Goal: Task Accomplishment & Management: Manage account settings

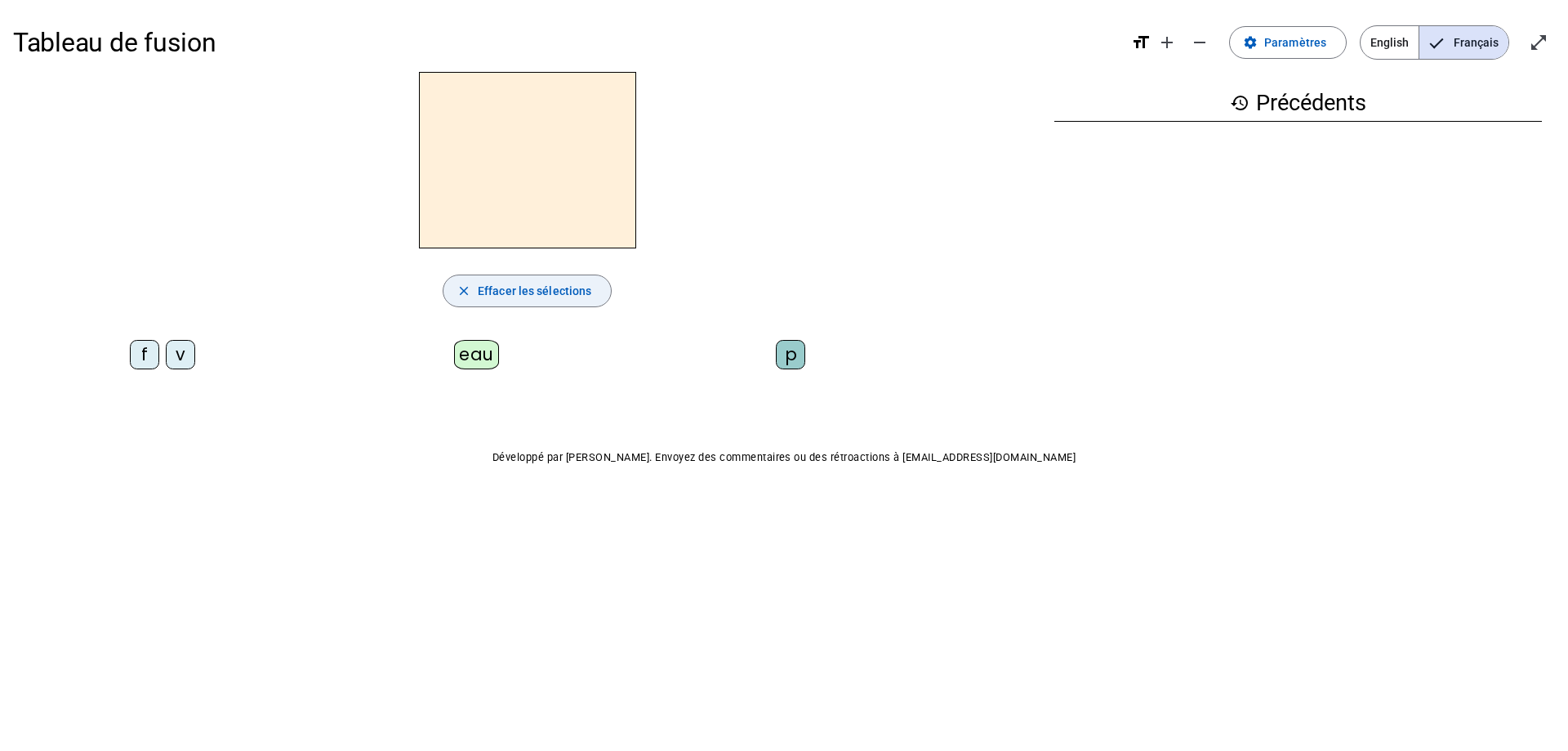
click at [544, 296] on span "Effacer les sélections" at bounding box center [534, 290] width 113 height 20
click at [465, 294] on mat-icon "close" at bounding box center [464, 291] width 15 height 15
click at [1264, 40] on span at bounding box center [1287, 42] width 116 height 39
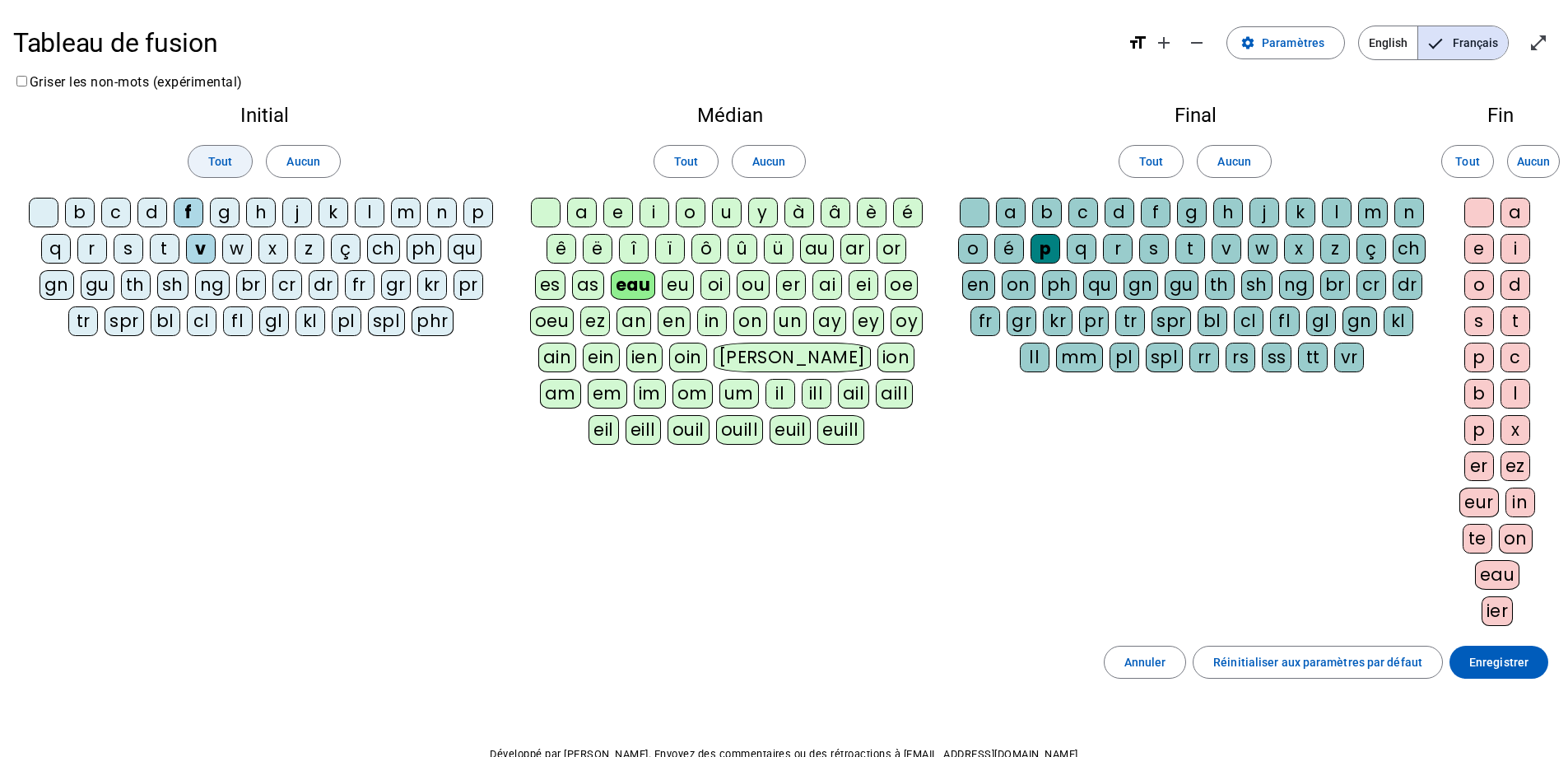
click at [220, 156] on span "Tout" at bounding box center [220, 161] width 24 height 20
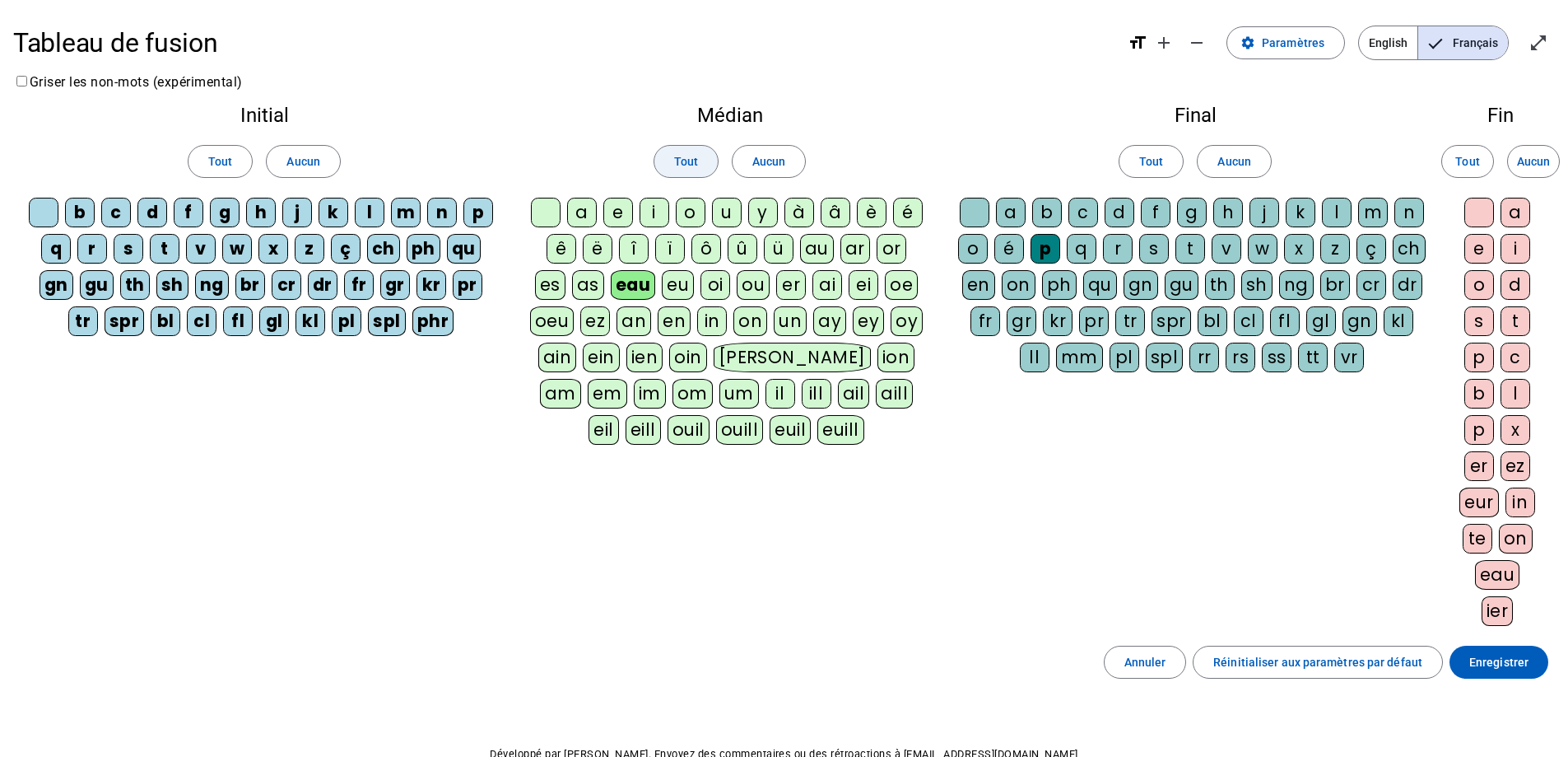
click at [675, 166] on span "Tout" at bounding box center [685, 161] width 24 height 20
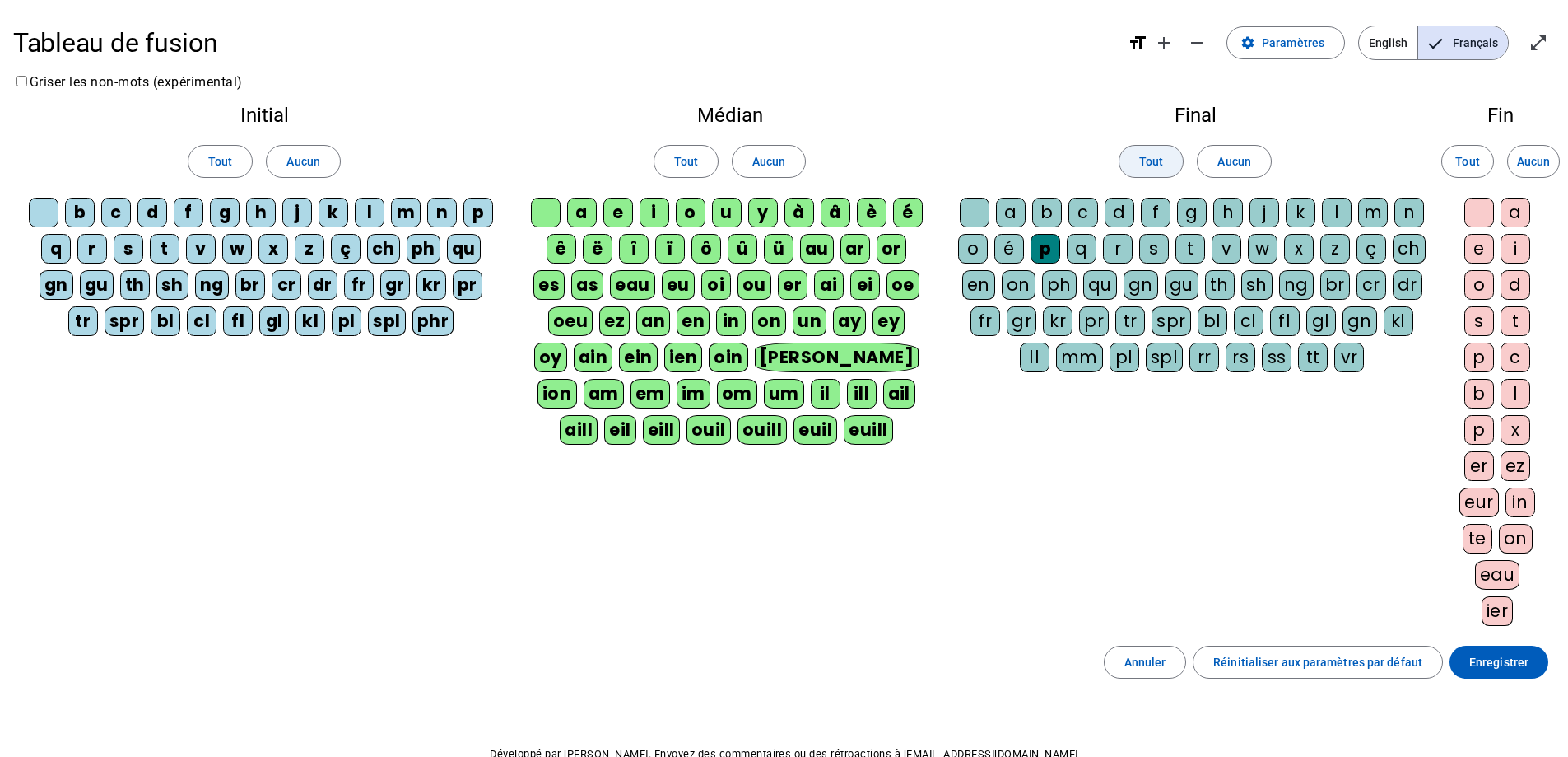
click at [1167, 163] on span at bounding box center [1151, 161] width 63 height 40
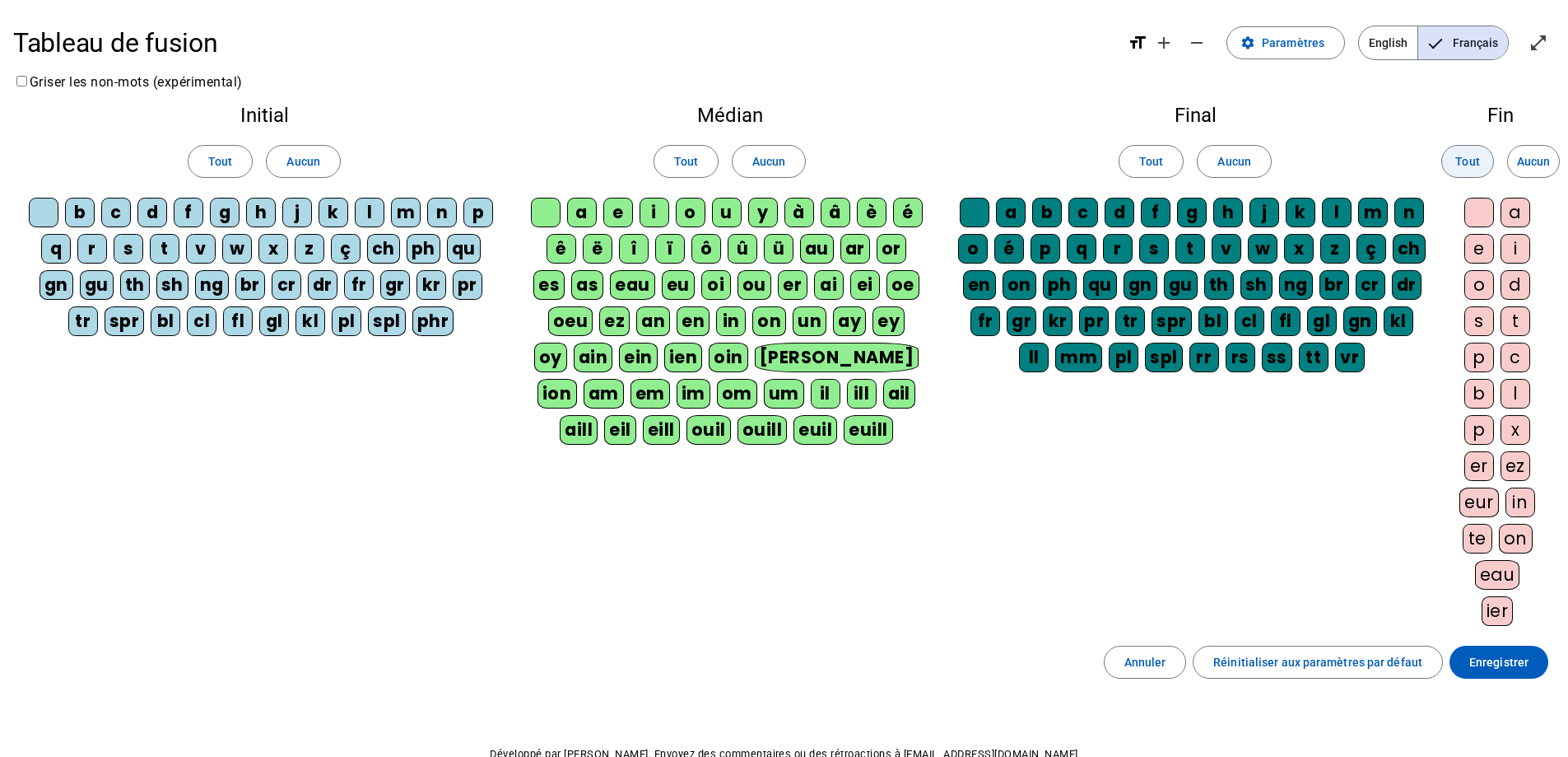
click at [1457, 166] on span "Tout" at bounding box center [1466, 161] width 24 height 20
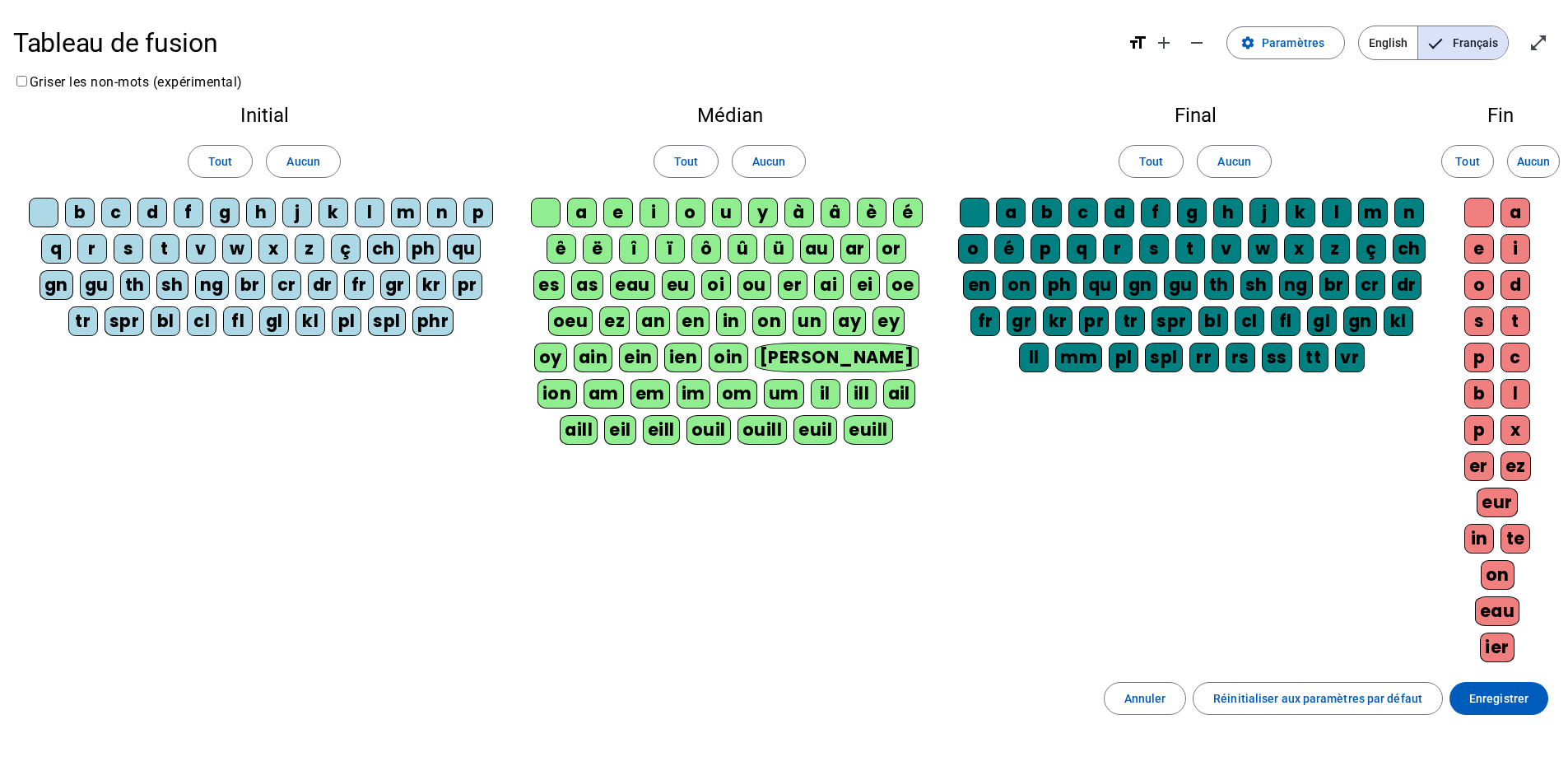
click at [51, 214] on div at bounding box center [43, 212] width 29 height 29
click at [473, 213] on div "p" at bounding box center [478, 212] width 29 height 29
click at [627, 283] on div "eau" at bounding box center [632, 284] width 45 height 29
click at [146, 211] on div "d" at bounding box center [152, 212] width 29 height 29
click at [551, 211] on div at bounding box center [545, 212] width 29 height 29
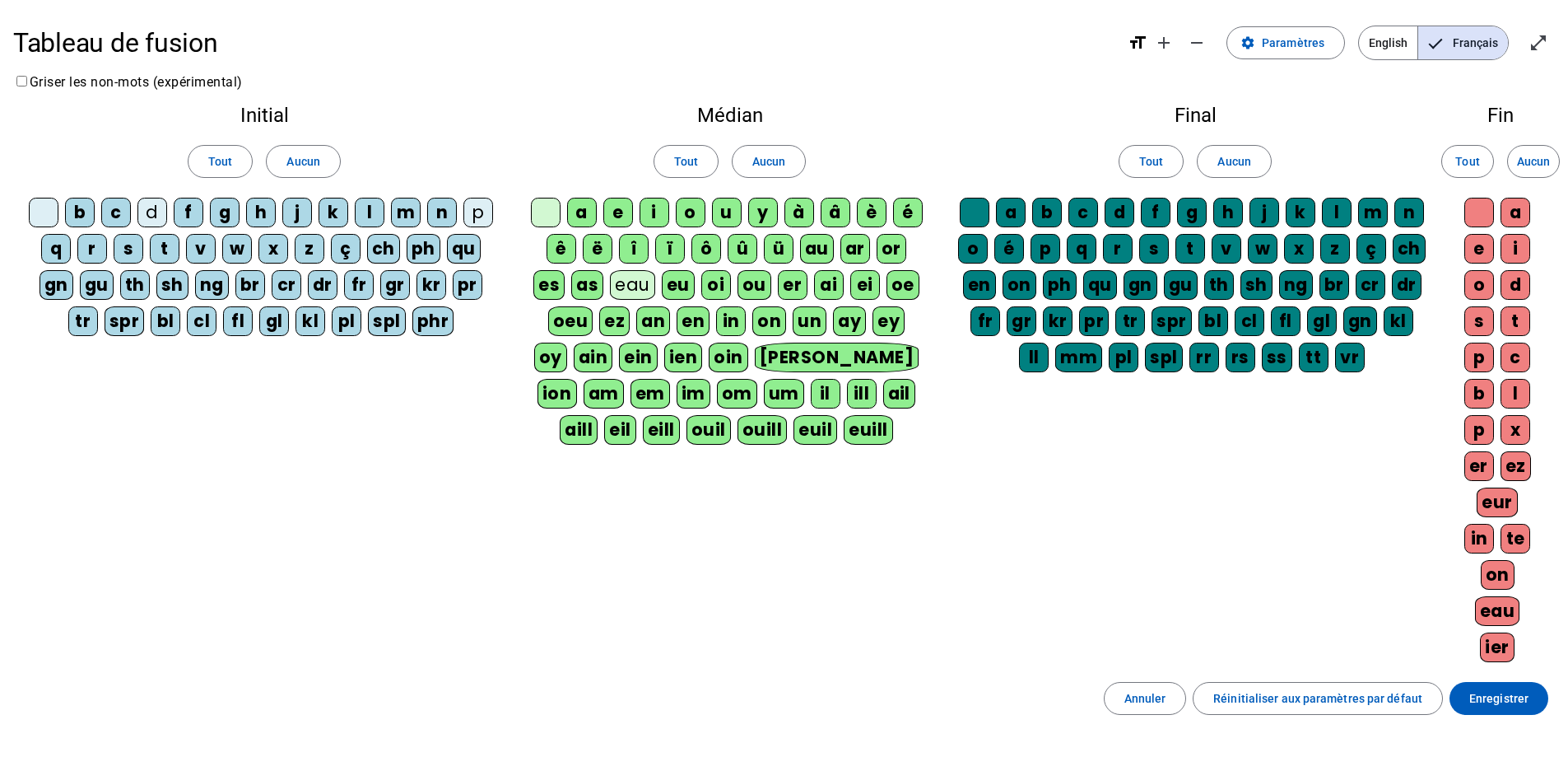
click at [136, 244] on div "s" at bounding box center [128, 248] width 29 height 29
click at [205, 250] on div "v" at bounding box center [200, 248] width 29 height 29
click at [1512, 431] on div "x" at bounding box center [1514, 429] width 29 height 29
click at [163, 250] on div "t" at bounding box center [164, 248] width 29 height 29
click at [817, 250] on div "au" at bounding box center [817, 248] width 34 height 29
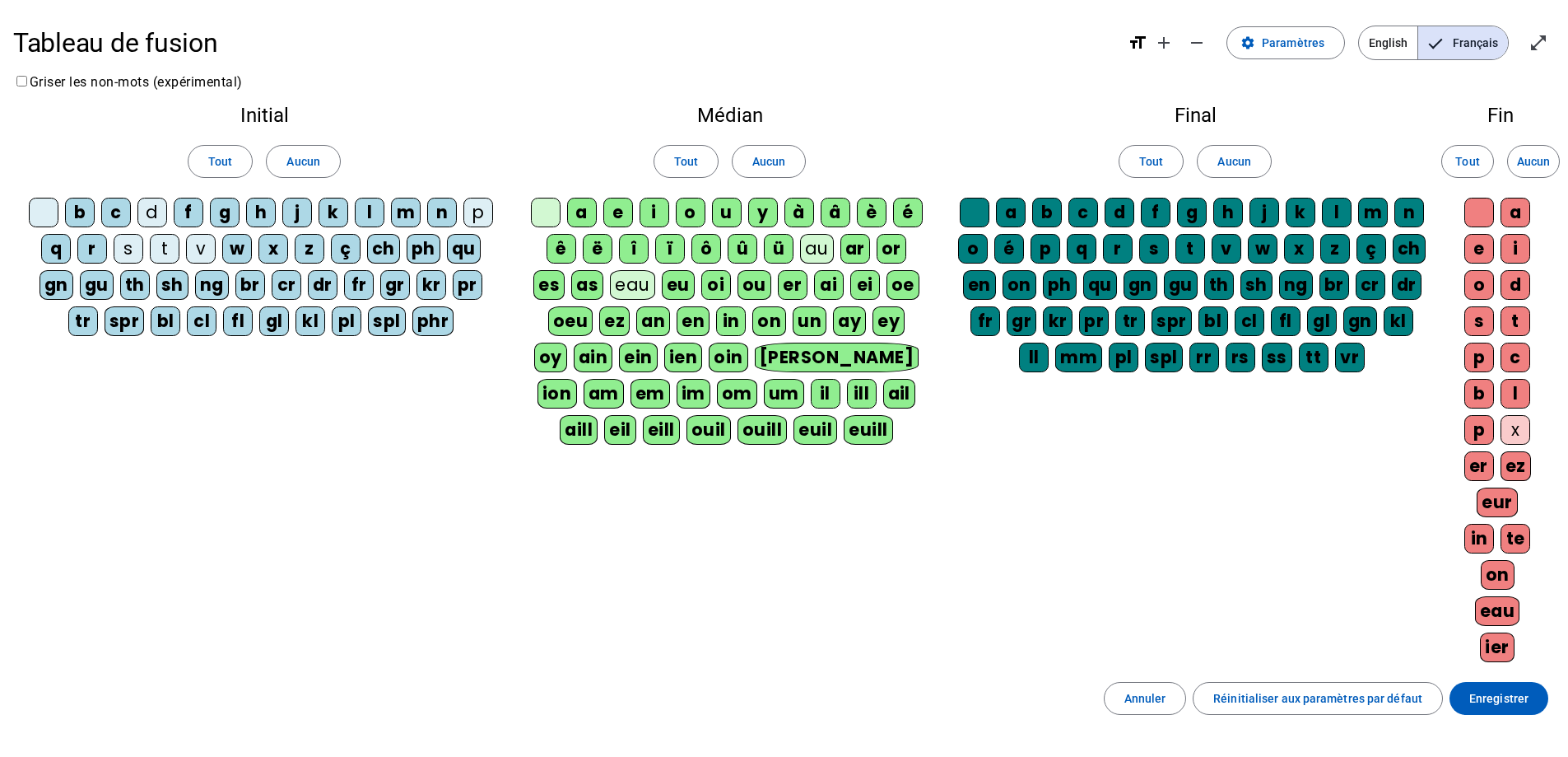
click at [406, 208] on div "m" at bounding box center [405, 212] width 29 height 29
click at [184, 206] on div "f" at bounding box center [188, 212] width 29 height 29
click at [1510, 319] on div "t" at bounding box center [1514, 321] width 29 height 29
click at [257, 206] on div "h" at bounding box center [260, 212] width 29 height 29
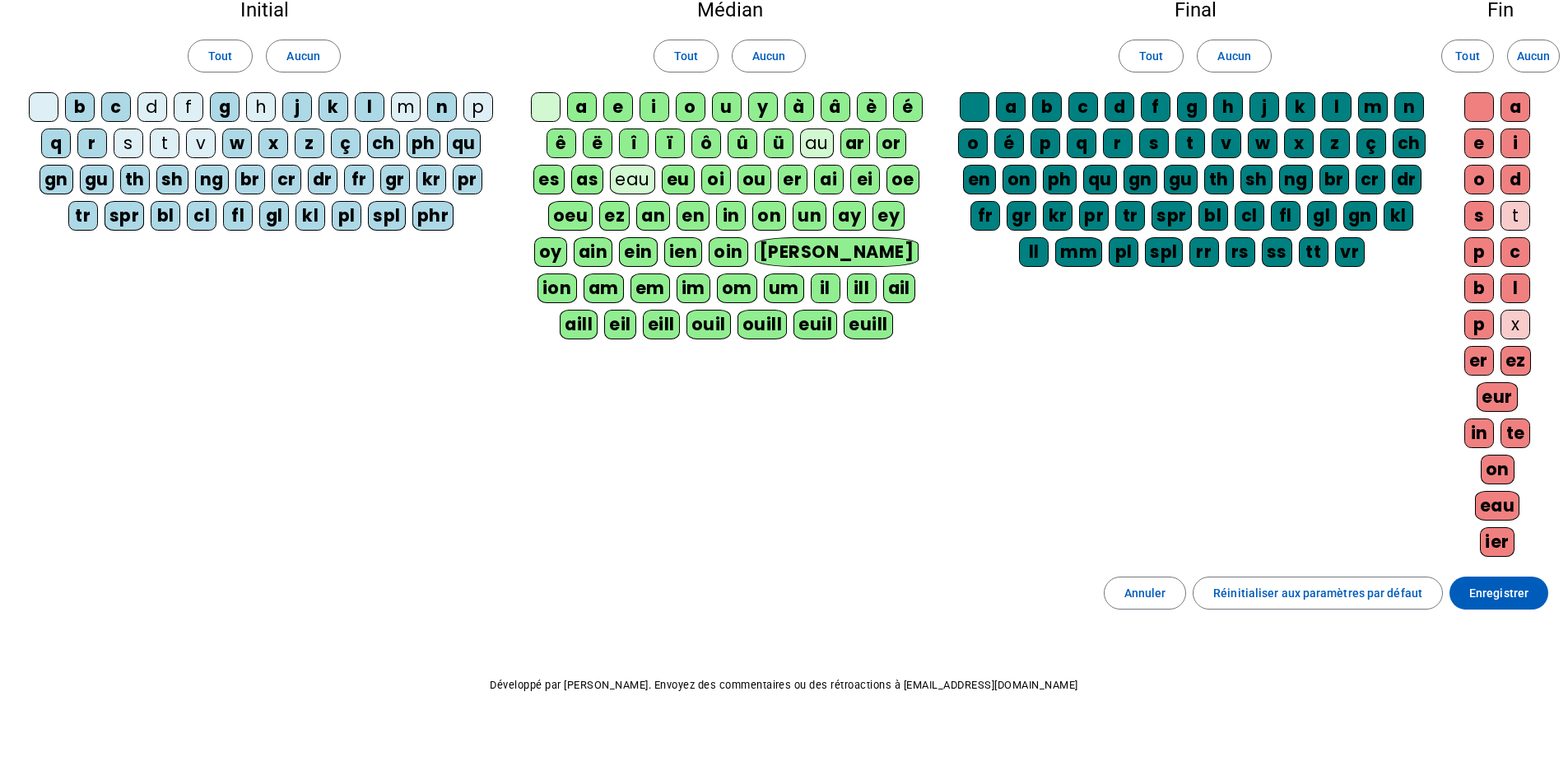
scroll to position [131, 0]
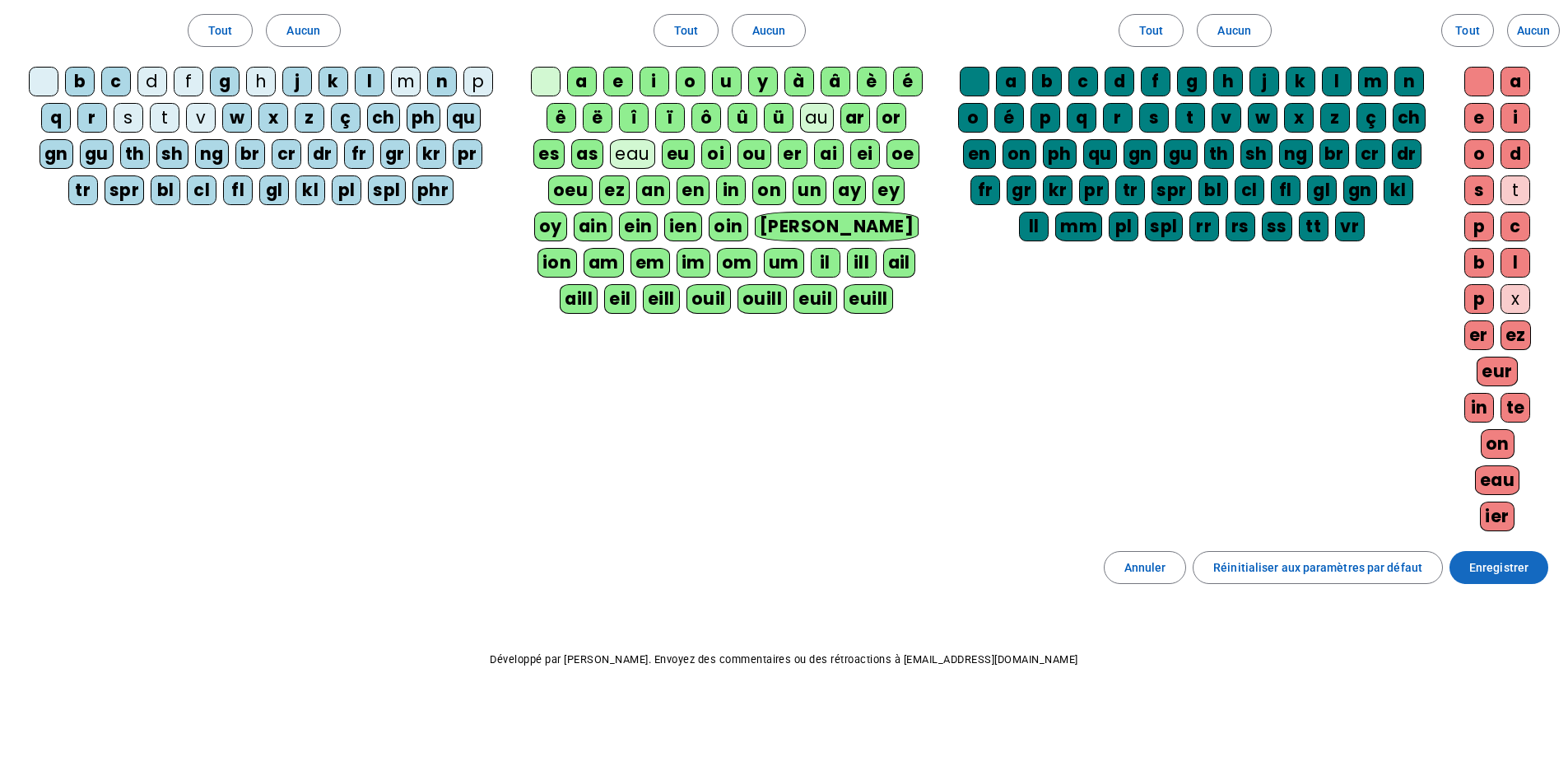
click at [1500, 575] on span "Enregistrer" at bounding box center [1498, 567] width 59 height 20
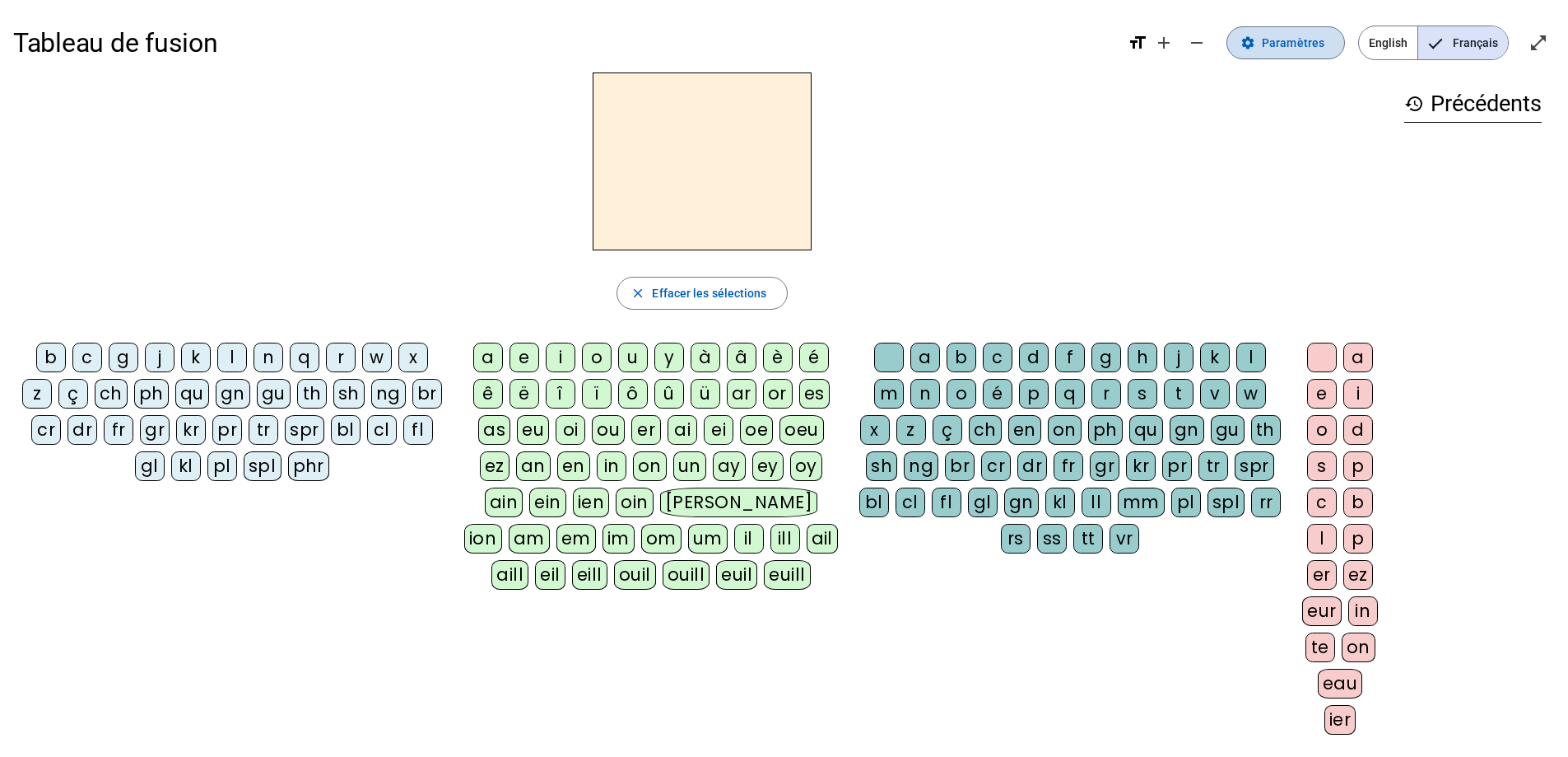
click at [1276, 36] on span "Paramètres" at bounding box center [1293, 42] width 62 height 20
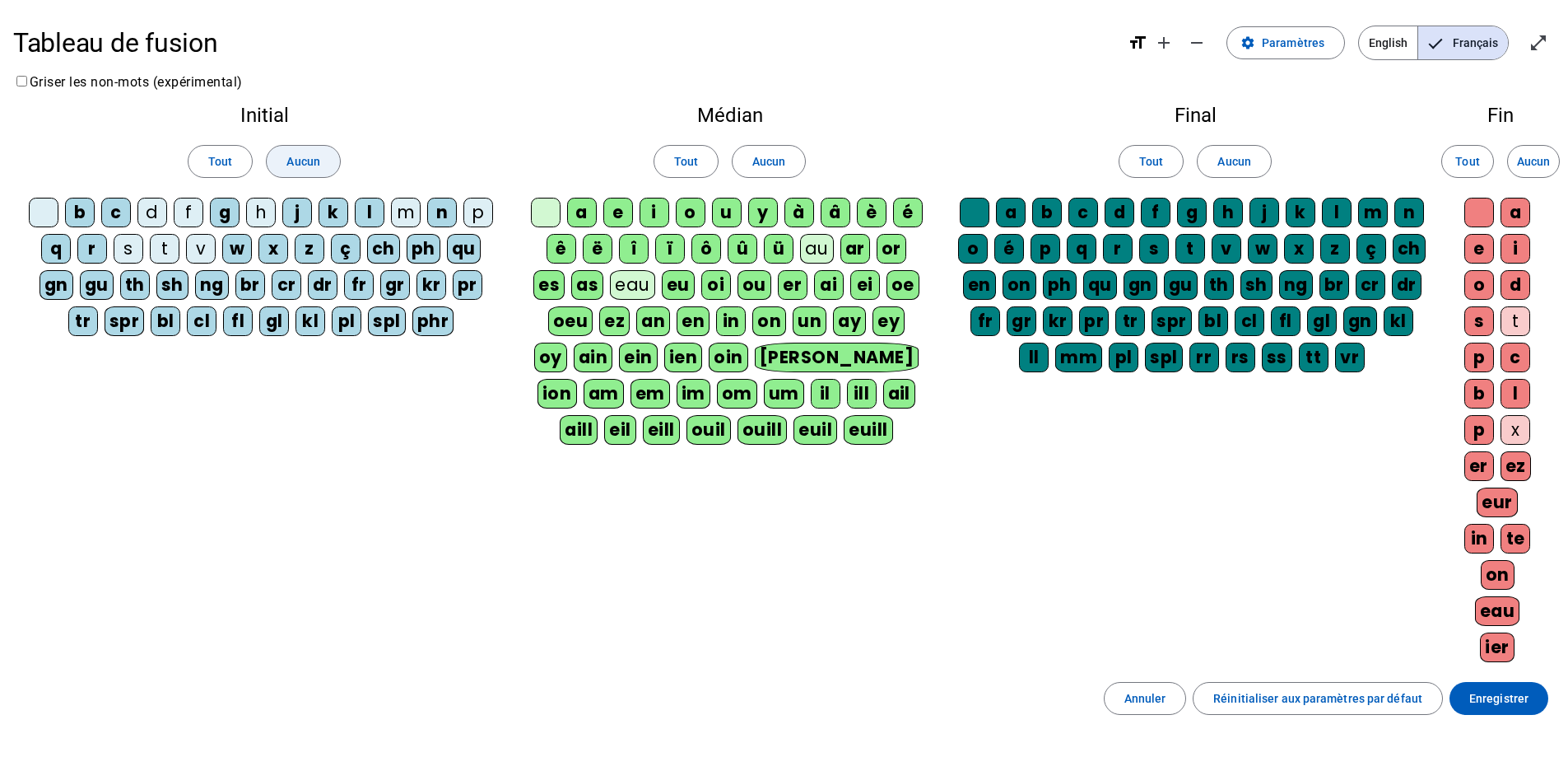
click at [309, 164] on span "Aucun" at bounding box center [302, 161] width 33 height 20
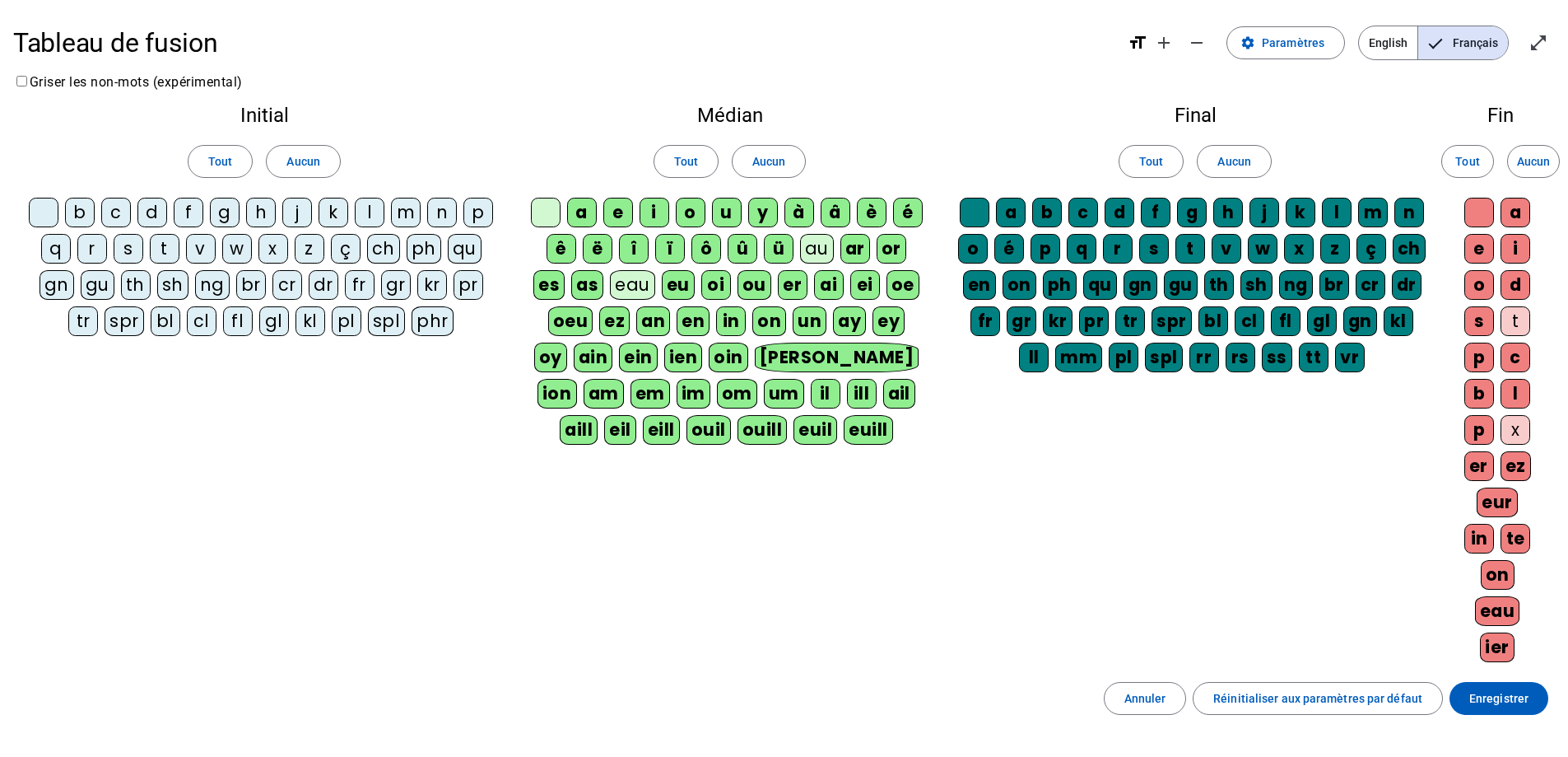
click at [40, 213] on div at bounding box center [43, 212] width 29 height 29
click at [483, 215] on div "p" at bounding box center [478, 212] width 29 height 29
click at [636, 288] on div "eau" at bounding box center [632, 284] width 45 height 29
click at [752, 159] on span "Aucun" at bounding box center [768, 161] width 33 height 20
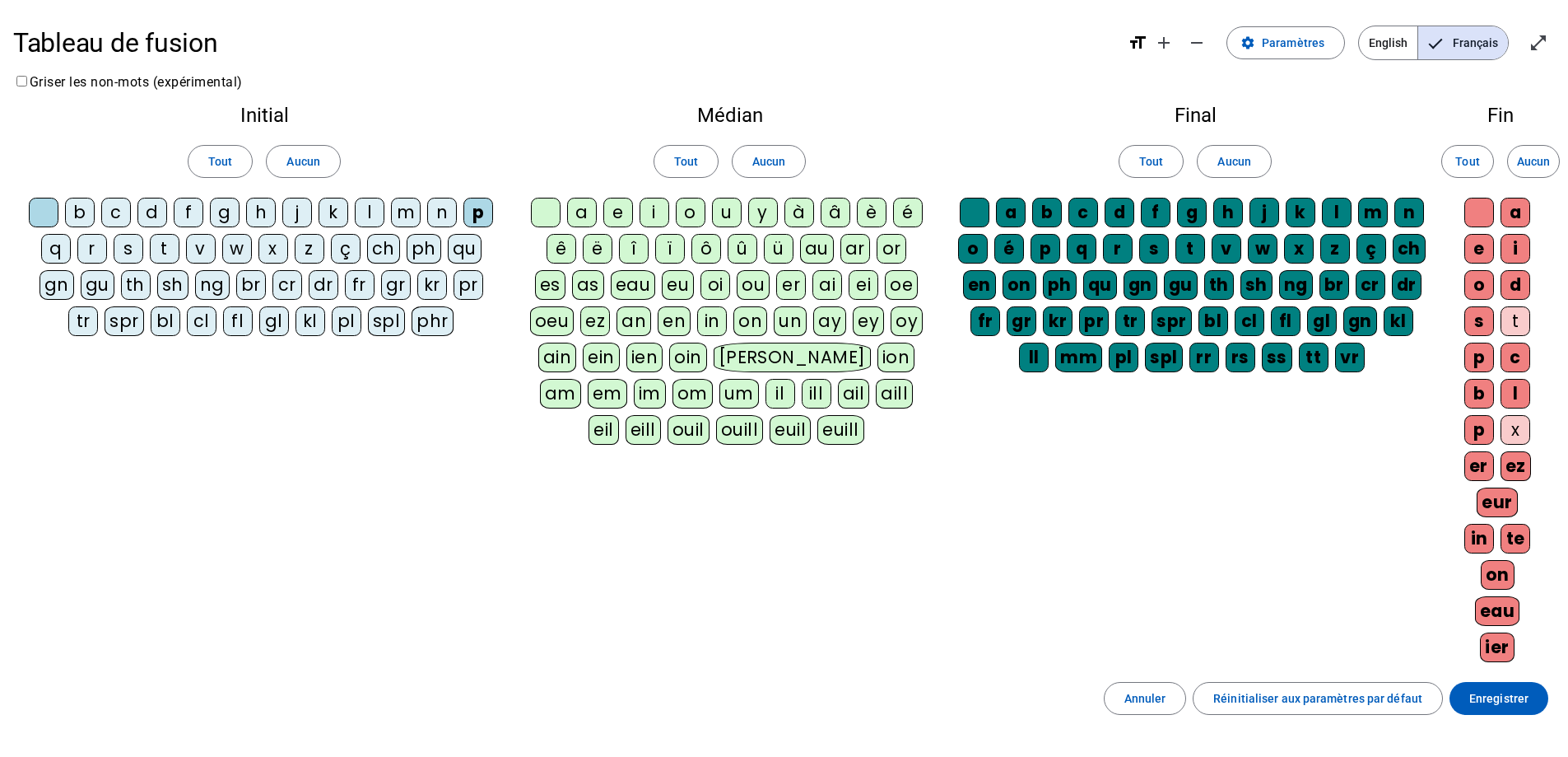
click at [633, 276] on div "eau" at bounding box center [633, 284] width 45 height 29
click at [1232, 163] on span "Aucun" at bounding box center [1233, 161] width 33 height 20
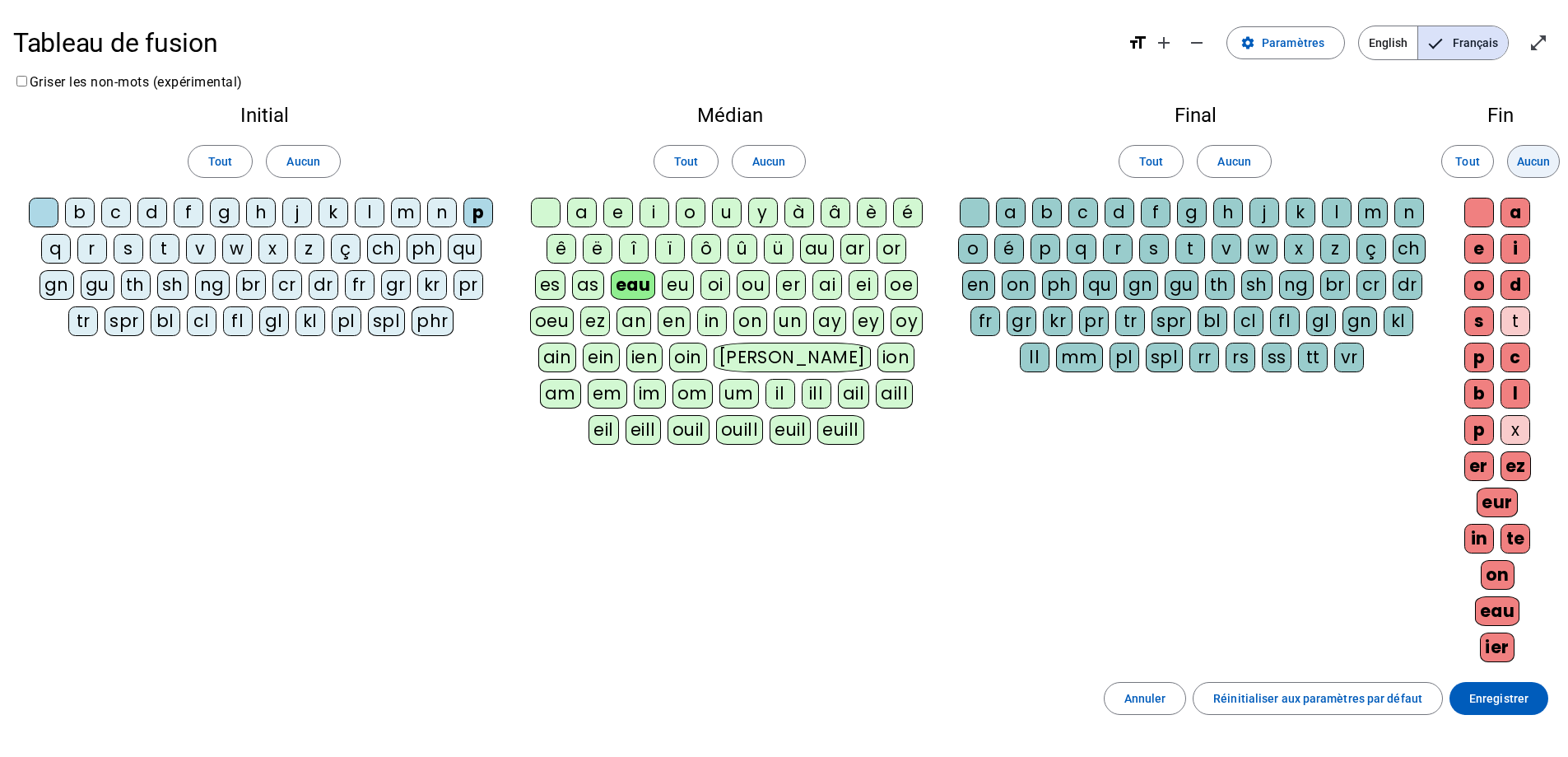
click at [1544, 156] on span "Aucun" at bounding box center [1533, 161] width 33 height 20
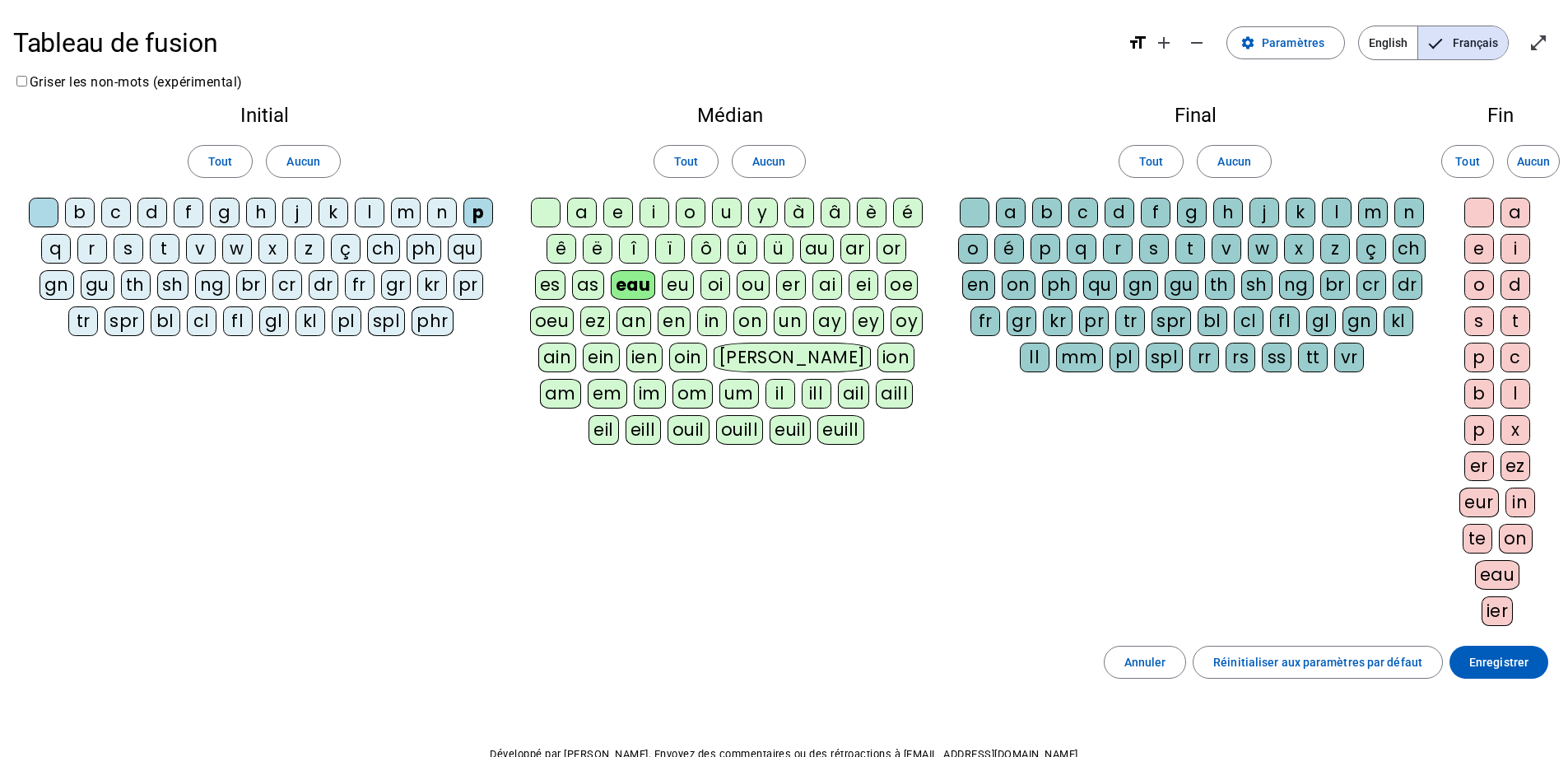
click at [85, 216] on div "b" at bounding box center [79, 212] width 29 height 29
click at [126, 249] on div "s" at bounding box center [128, 248] width 29 height 29
click at [204, 241] on div "v" at bounding box center [200, 248] width 29 height 29
